Goal: Task Accomplishment & Management: Manage account settings

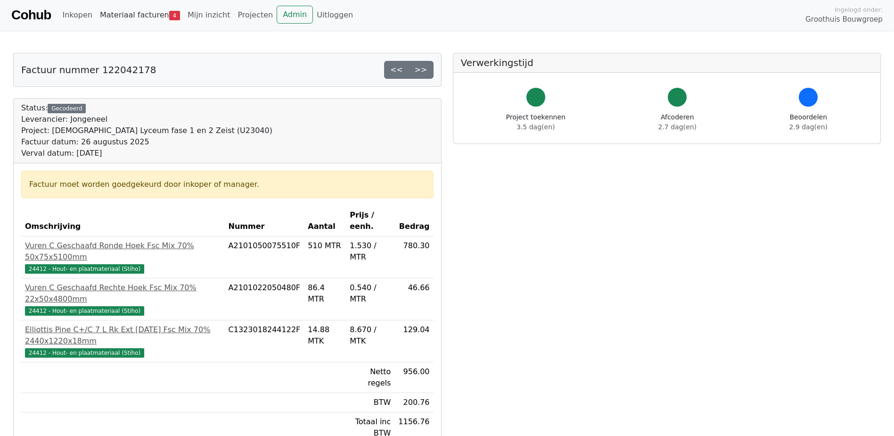
click at [122, 13] on link "Materiaal facturen 4" at bounding box center [140, 15] width 88 height 19
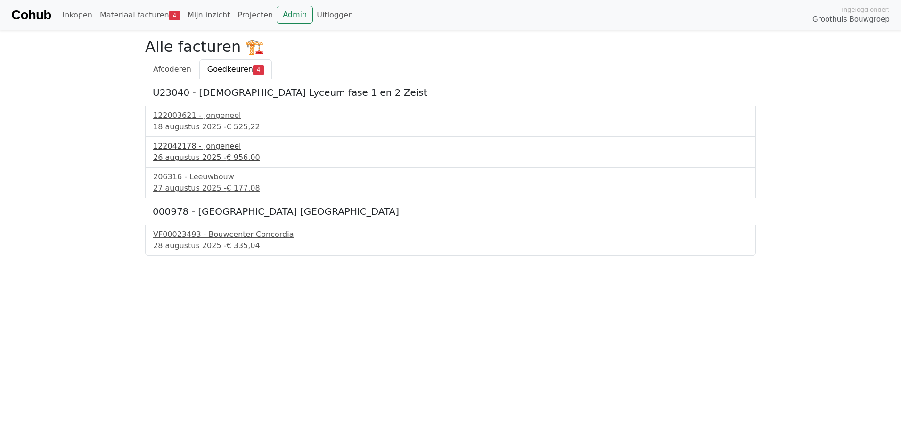
click at [190, 150] on div "122042178 - Jongeneel" at bounding box center [450, 145] width 595 height 11
click at [199, 124] on div "18 augustus 2025 - € 525,22" at bounding box center [450, 126] width 595 height 11
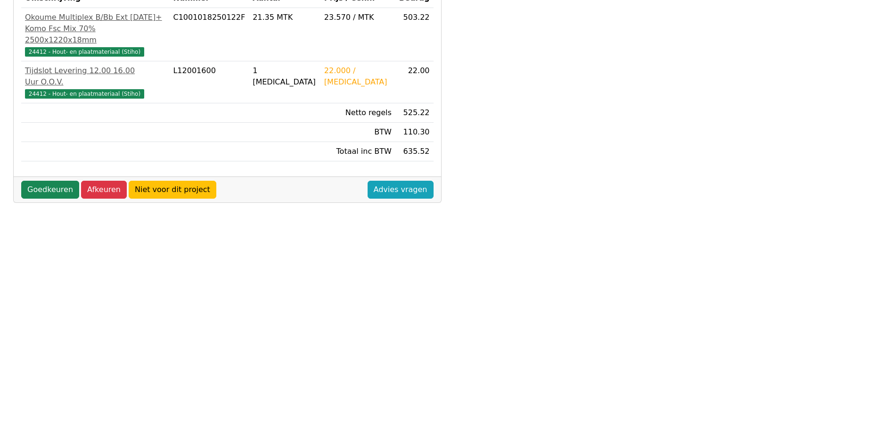
scroll to position [216, 0]
click at [57, 181] on link "Goedkeuren" at bounding box center [50, 190] width 58 height 18
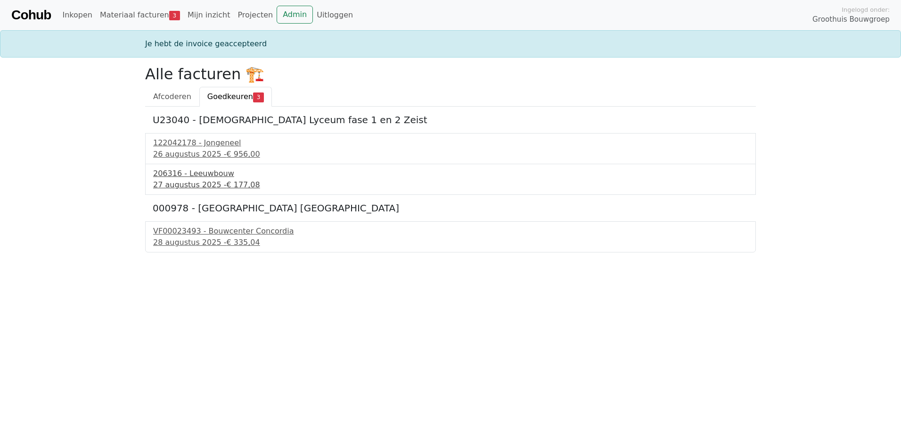
click at [198, 176] on div "206316 - Leeuwbouw" at bounding box center [450, 173] width 595 height 11
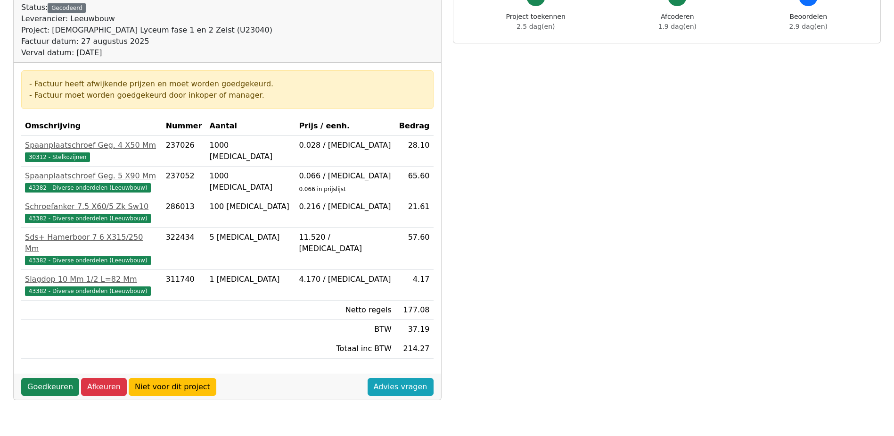
scroll to position [236, 0]
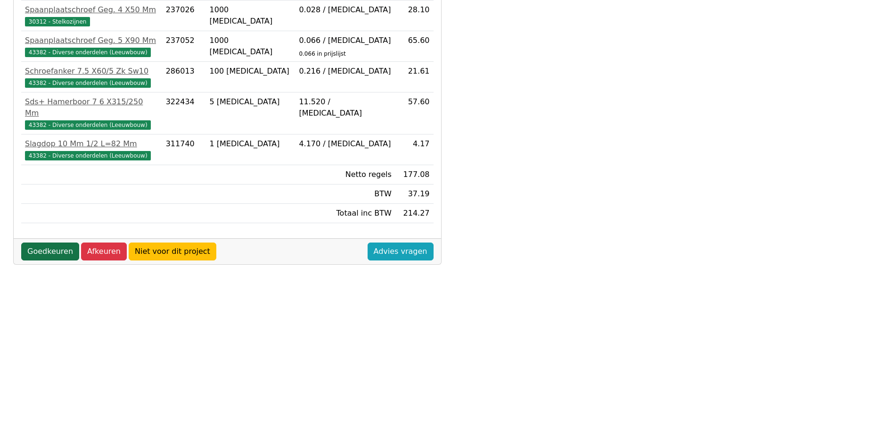
click at [60, 242] on link "Goedkeuren" at bounding box center [50, 251] width 58 height 18
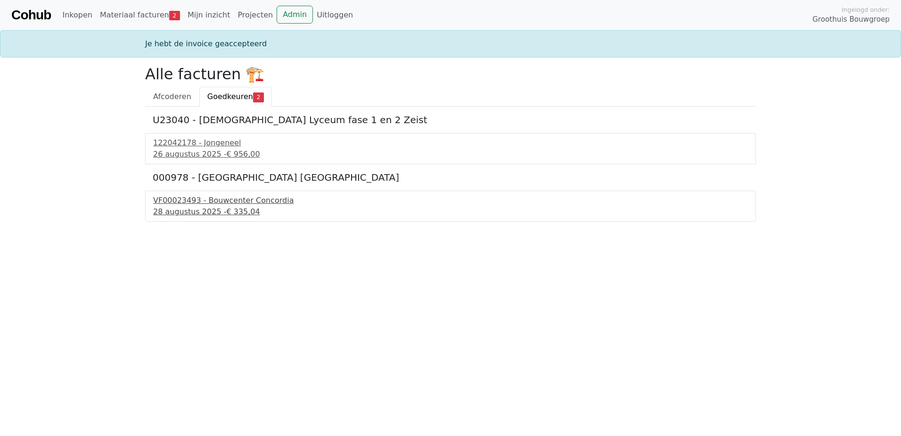
click at [210, 203] on div "VF00023493 - Bouwcenter Concordia" at bounding box center [450, 200] width 595 height 11
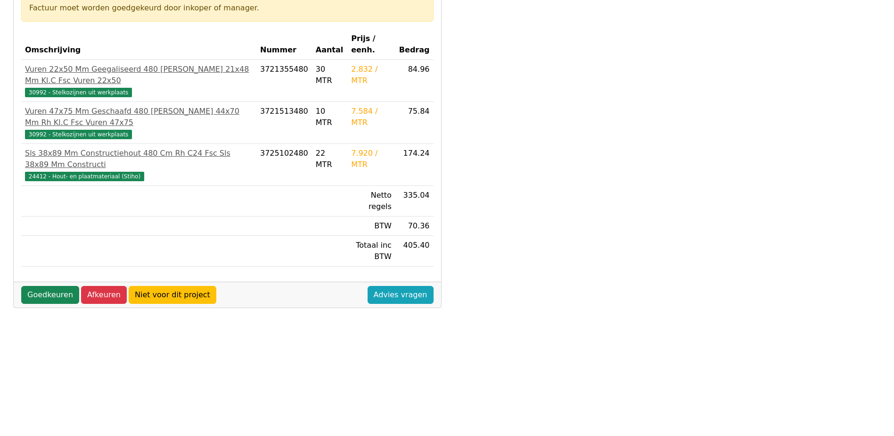
scroll to position [189, 0]
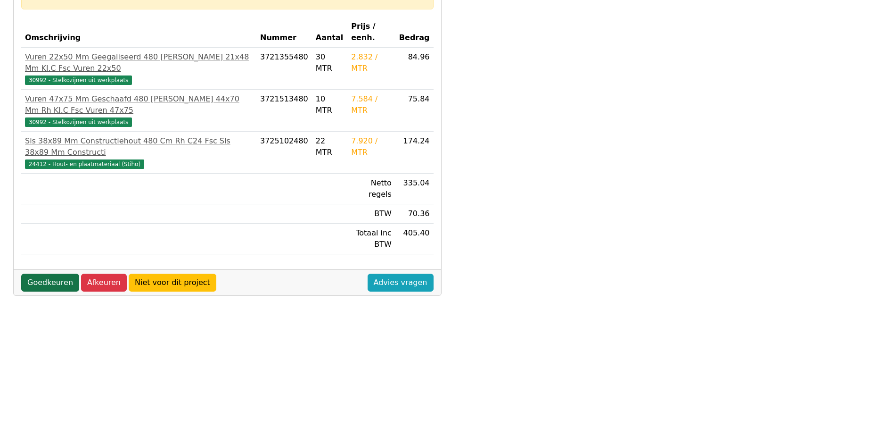
click at [59, 273] on link "Goedkeuren" at bounding box center [50, 282] width 58 height 18
